Goal: Ask a question

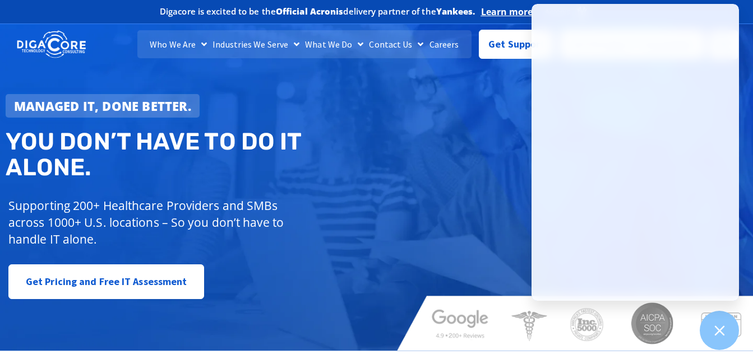
click at [420, 143] on div "Managed IT, done better. You don’t have to do IT alone. Supporting 200+ Healthc…" at bounding box center [376, 183] width 753 height 335
click at [727, 334] on div at bounding box center [719, 331] width 41 height 41
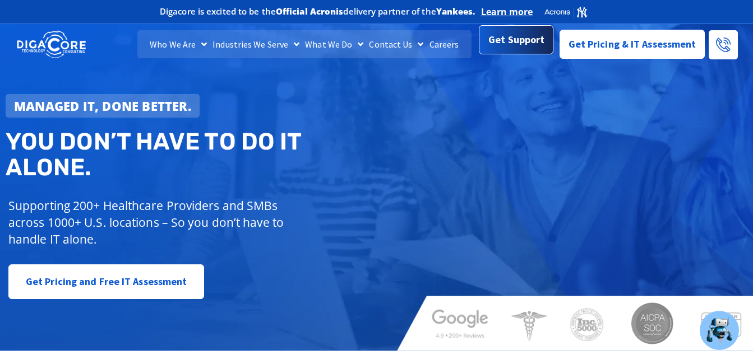
click at [537, 50] on span "Get Support" at bounding box center [516, 40] width 56 height 22
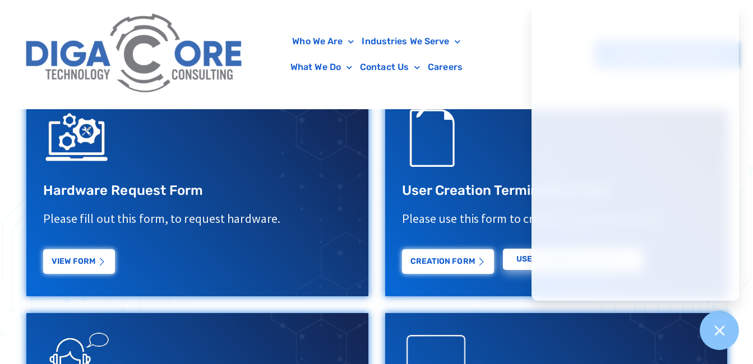
scroll to position [505, 0]
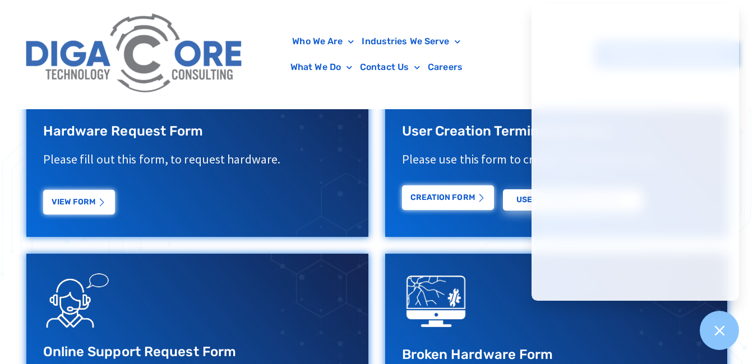
click at [432, 201] on link "Creation Form" at bounding box center [448, 198] width 92 height 25
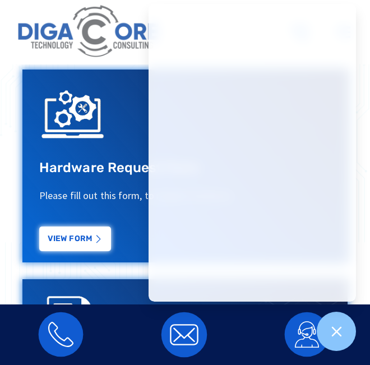
scroll to position [475, 0]
